Goal: Check status: Check status

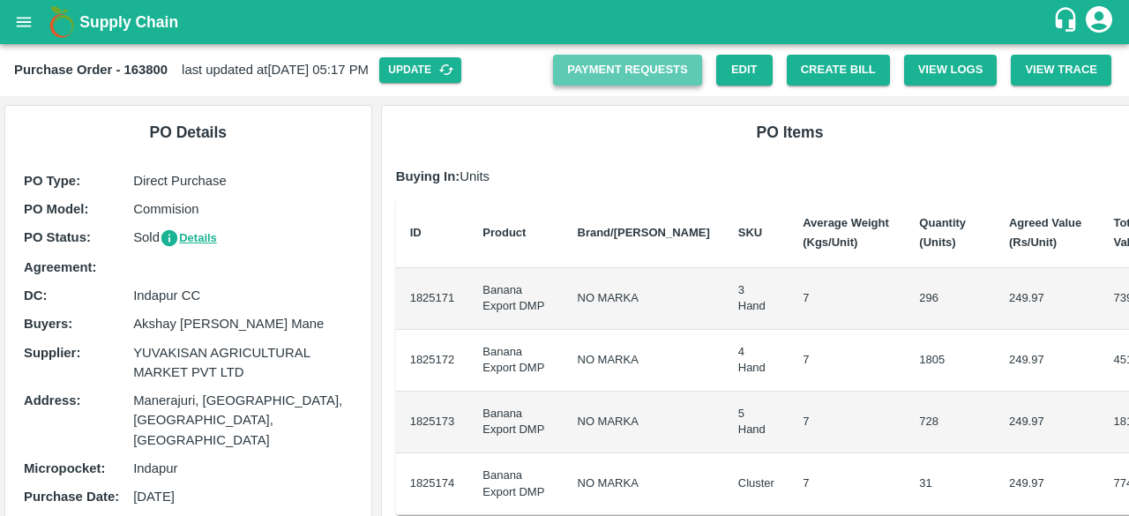
click at [626, 71] on link "Payment Requests" at bounding box center [627, 70] width 149 height 31
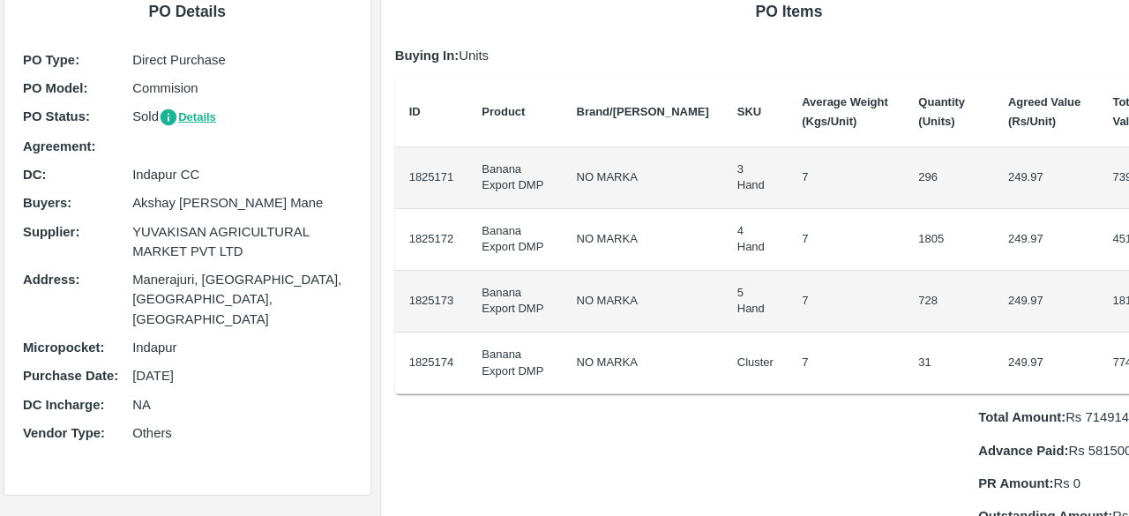
scroll to position [0, 1]
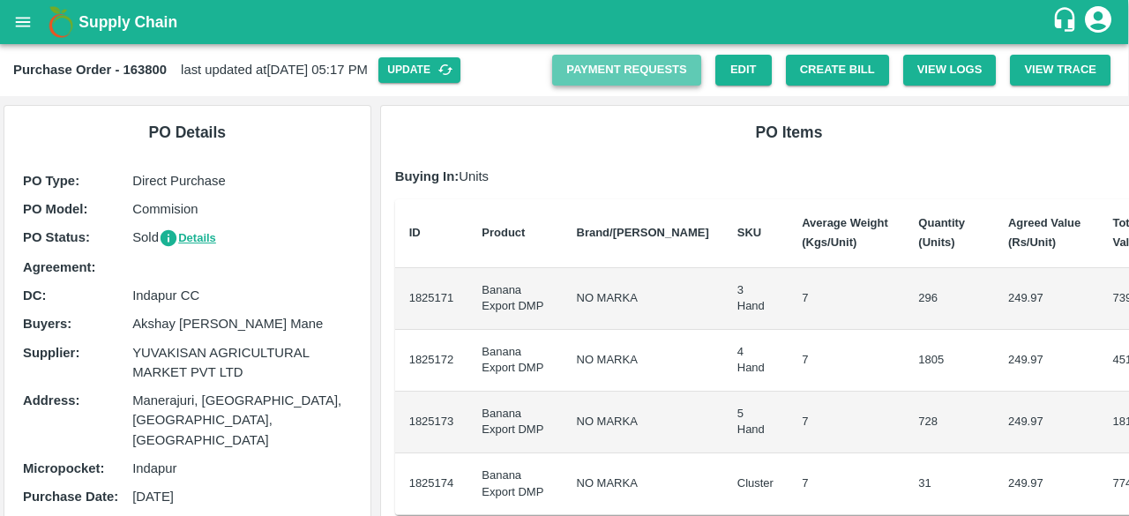
click at [634, 70] on link "Payment Requests" at bounding box center [626, 70] width 149 height 31
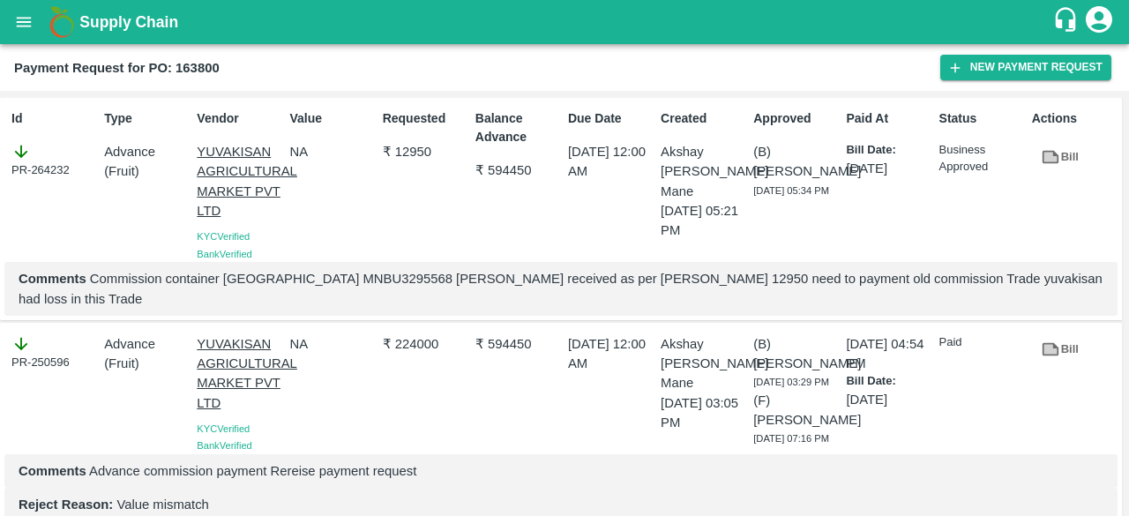
click at [325, 277] on p "Comments Commission container Oman MNBU3295568 Patti received as per patti 1295…" at bounding box center [561, 289] width 1085 height 40
copy p "MNBU3295568"
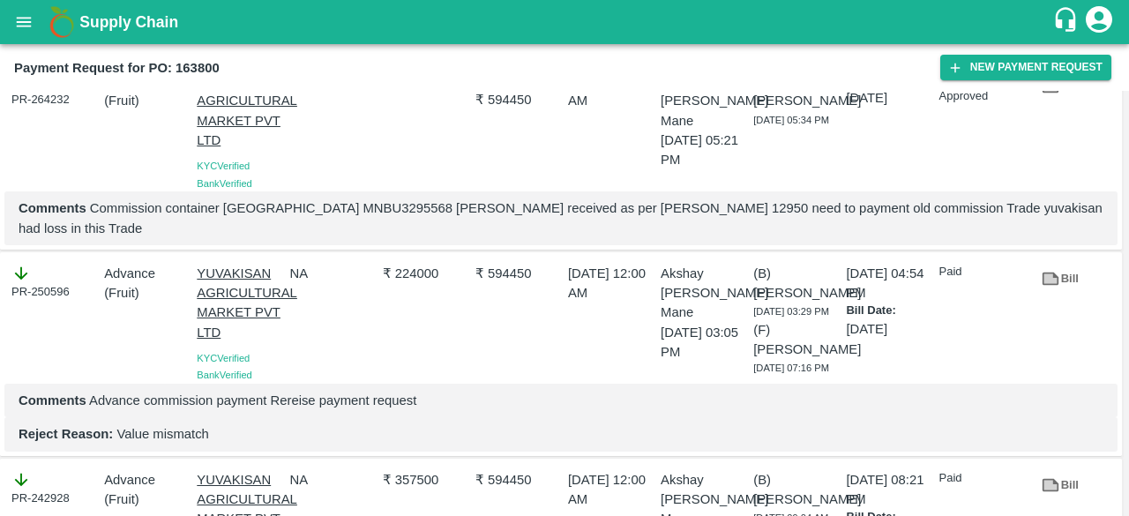
scroll to position [69, 0]
click at [168, 426] on p "Reject Reason: Value mismatch" at bounding box center [561, 435] width 1085 height 19
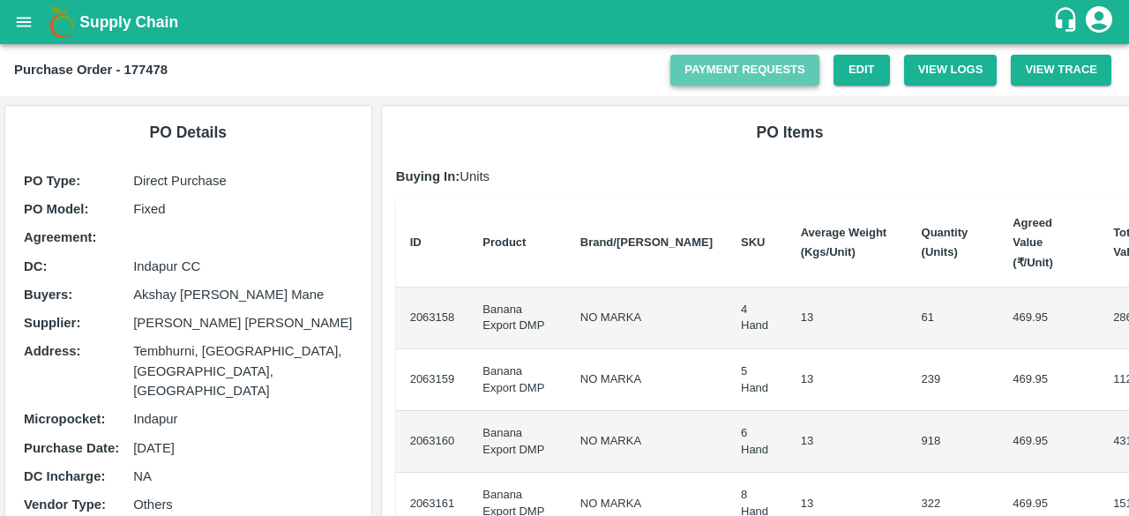
click at [702, 83] on link "Payment Requests" at bounding box center [745, 70] width 149 height 31
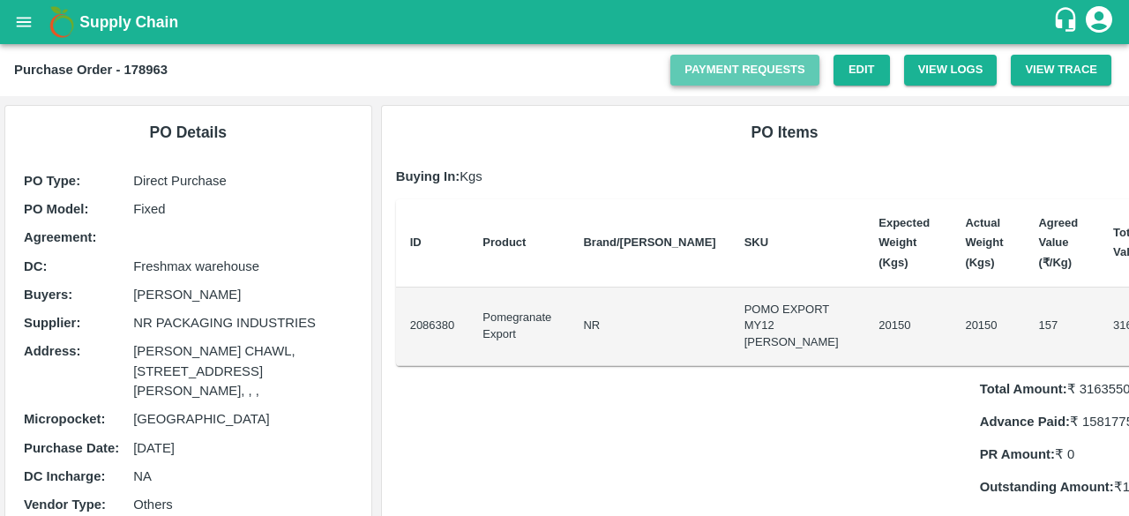
click at [769, 75] on link "Payment Requests" at bounding box center [745, 70] width 149 height 31
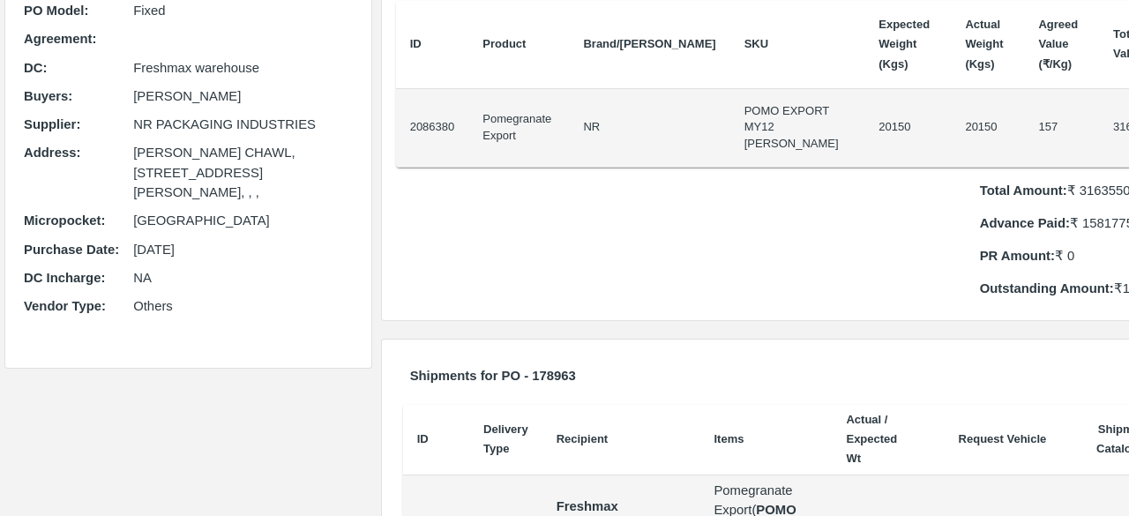
scroll to position [208, 0]
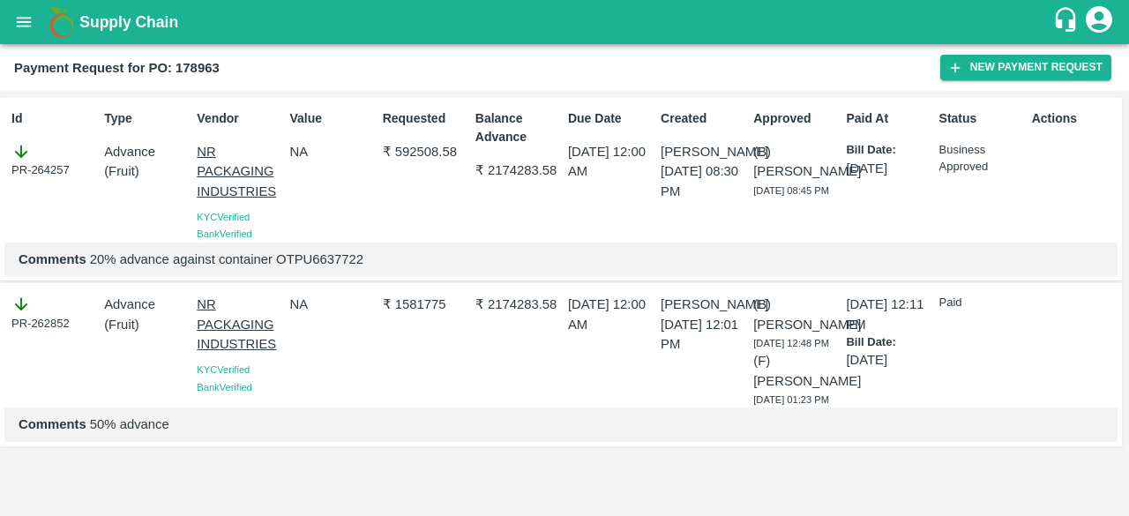
scroll to position [1, 0]
